Goal: Transaction & Acquisition: Register for event/course

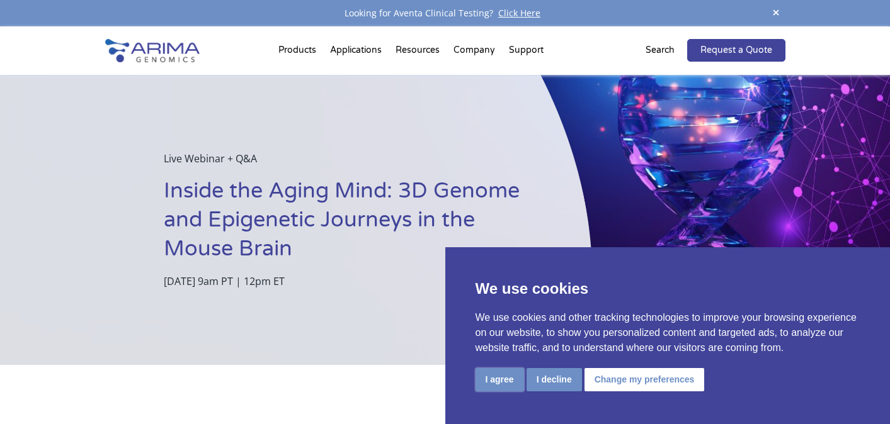
click at [503, 390] on button "I agree" at bounding box center [499, 379] width 48 height 23
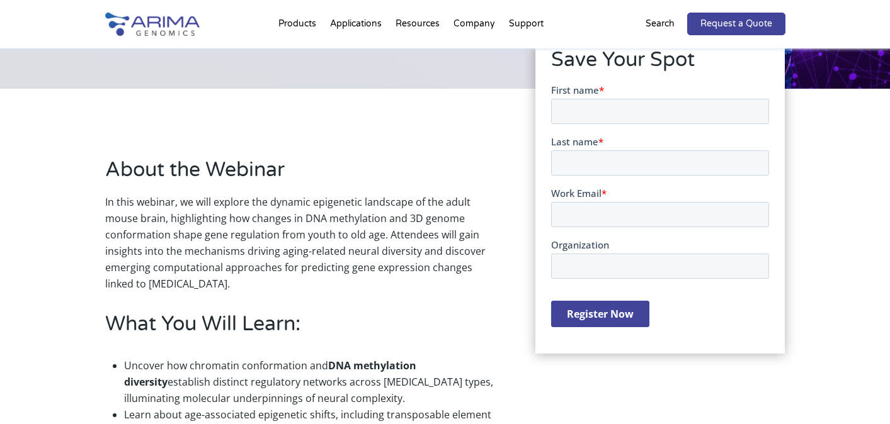
scroll to position [227, 0]
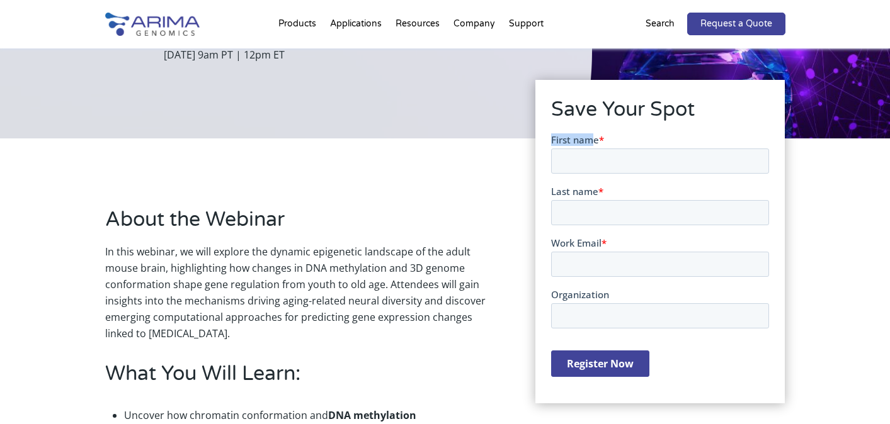
click at [591, 133] on html "First name * Last name * Work Email * Organization Register Now" at bounding box center [660, 266] width 218 height 266
click at [571, 162] on input "First name *" at bounding box center [660, 160] width 218 height 25
type input "[PERSON_NAME]"
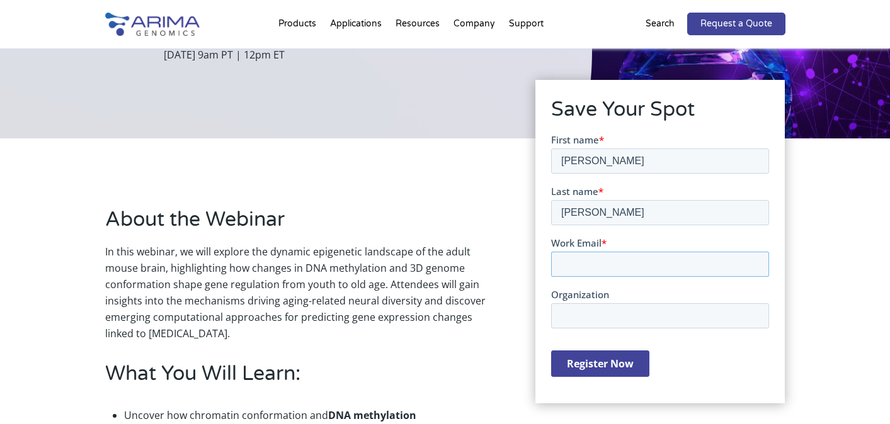
click at [574, 256] on input "Work Email *" at bounding box center [660, 263] width 218 height 25
type input "mhaeussl"
type input "[PERSON_NAME]"
type input "[EMAIL_ADDRESS][DOMAIN_NAME]"
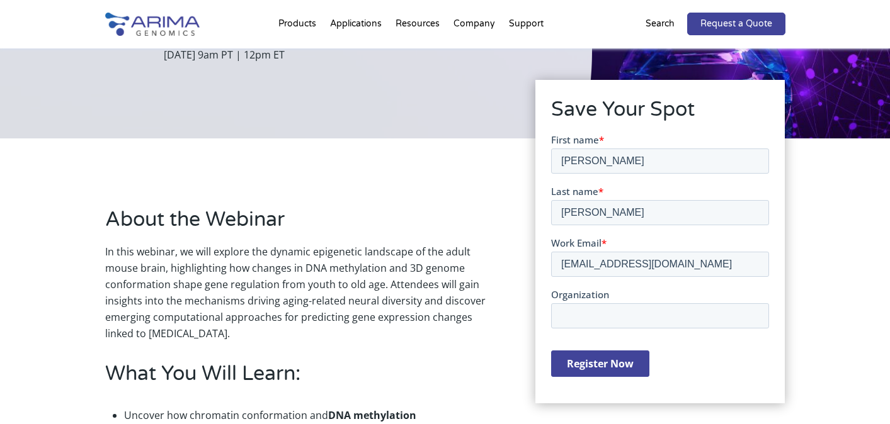
click at [587, 299] on span "Organization" at bounding box center [580, 294] width 58 height 13
click at [587, 303] on input "Organization" at bounding box center [660, 315] width 218 height 25
type input "UCSC"
click at [582, 360] on input "Register Now" at bounding box center [600, 363] width 98 height 26
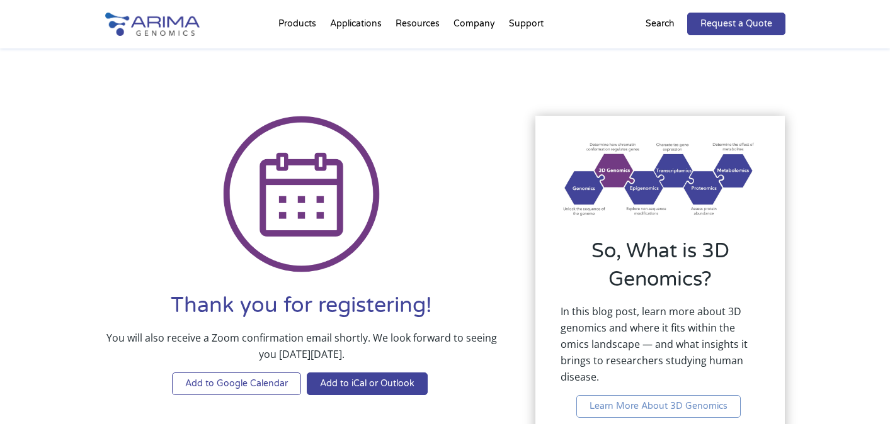
click at [267, 383] on link "Add to Google Calendar" at bounding box center [236, 384] width 129 height 23
